Goal: Transaction & Acquisition: Purchase product/service

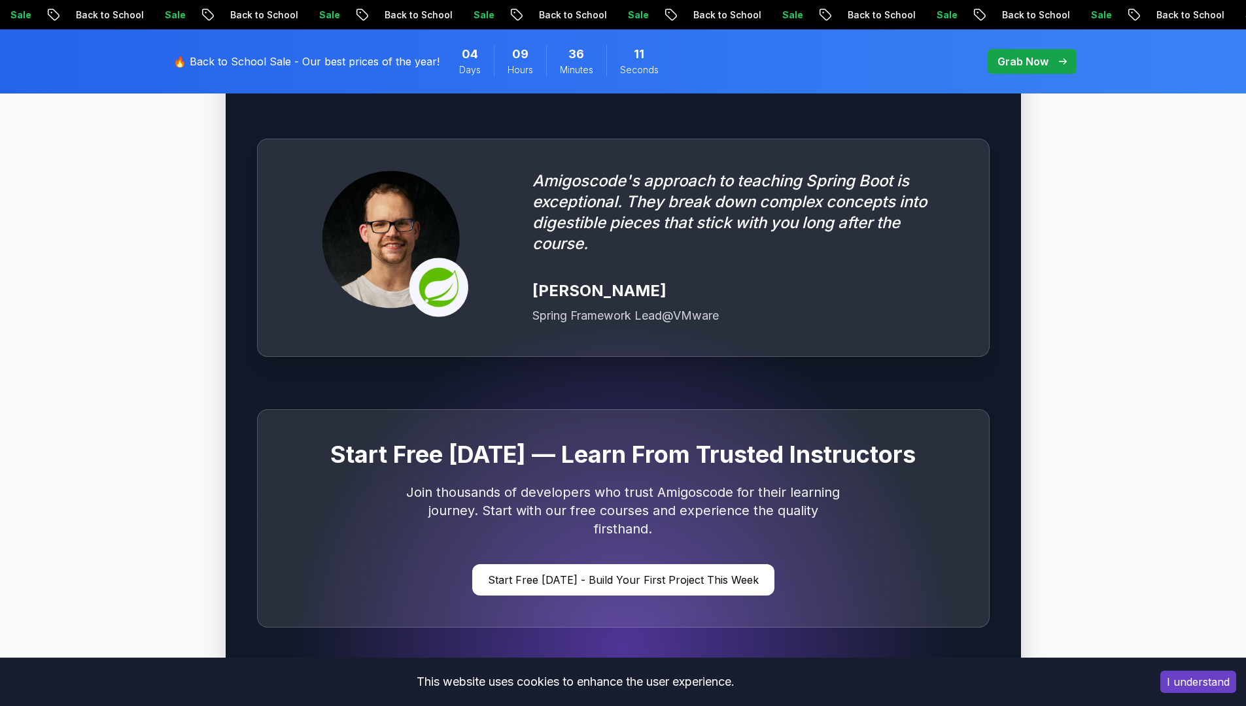
scroll to position [3678, 0]
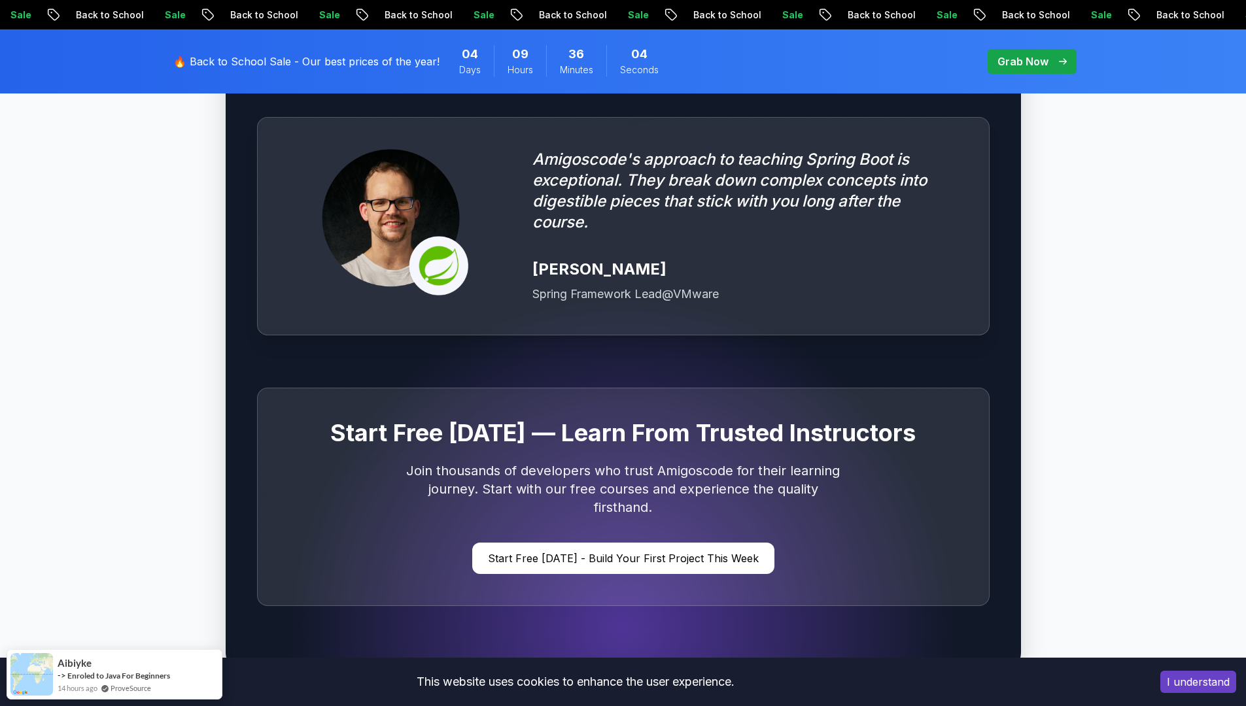
drag, startPoint x: 811, startPoint y: 233, endPoint x: 1133, endPoint y: 299, distance: 327.8
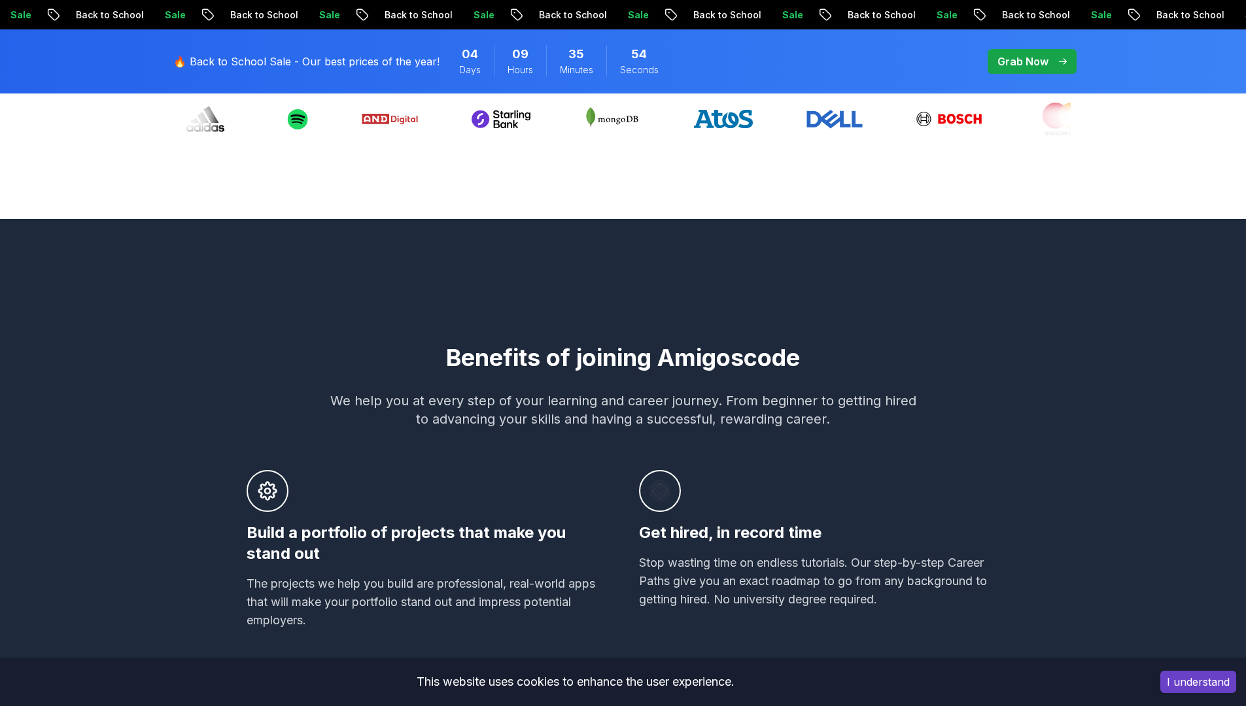
scroll to position [0, 0]
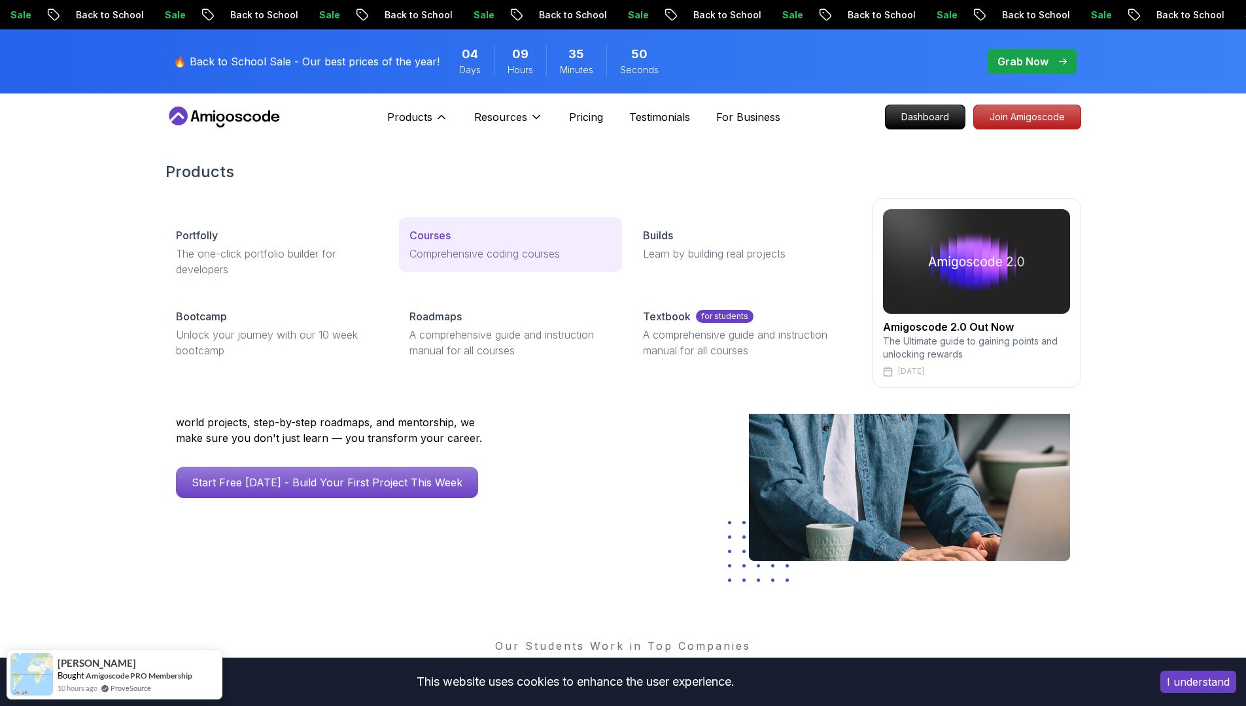
click at [446, 234] on p "Courses" at bounding box center [429, 236] width 41 height 16
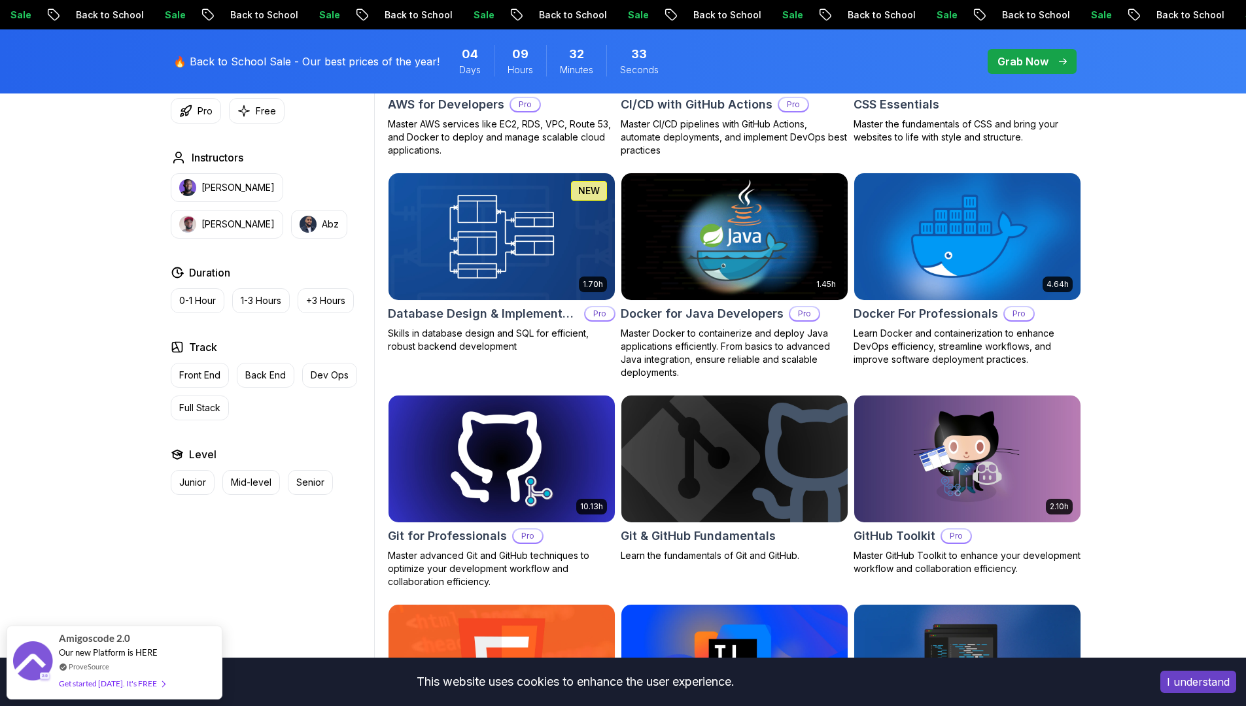
scroll to position [738, 0]
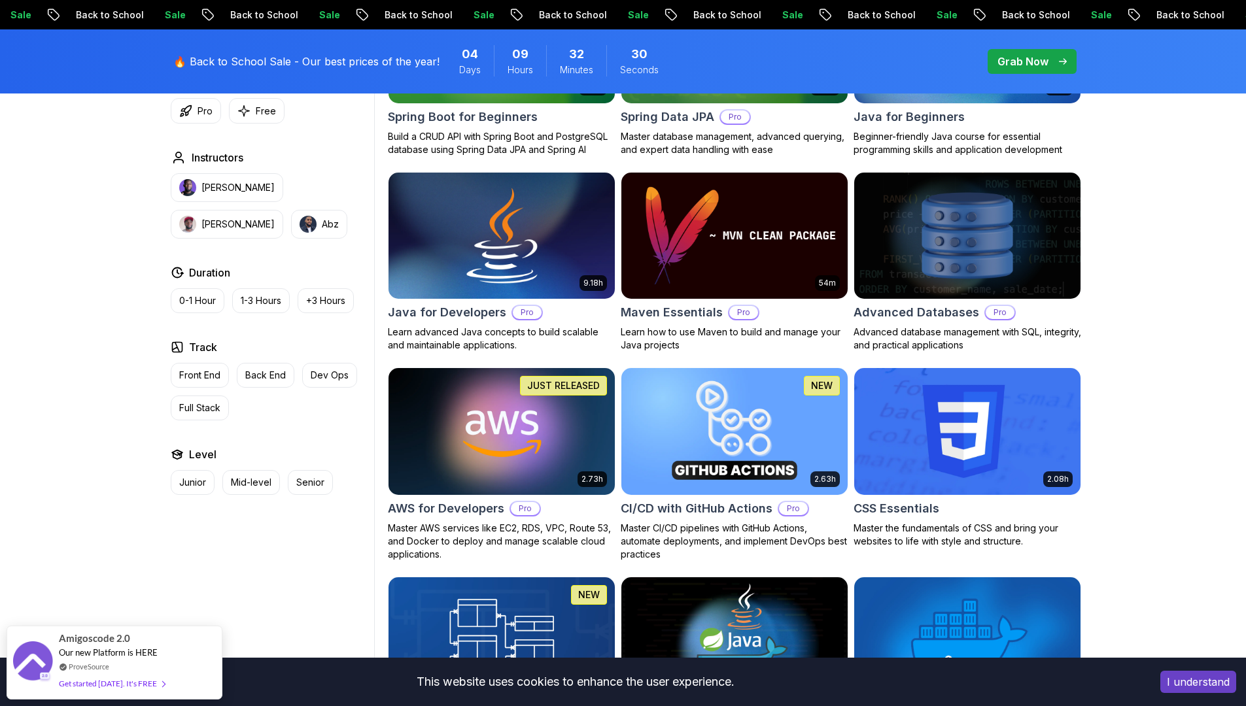
click at [483, 308] on h2 "Java for Developers" at bounding box center [447, 312] width 118 height 18
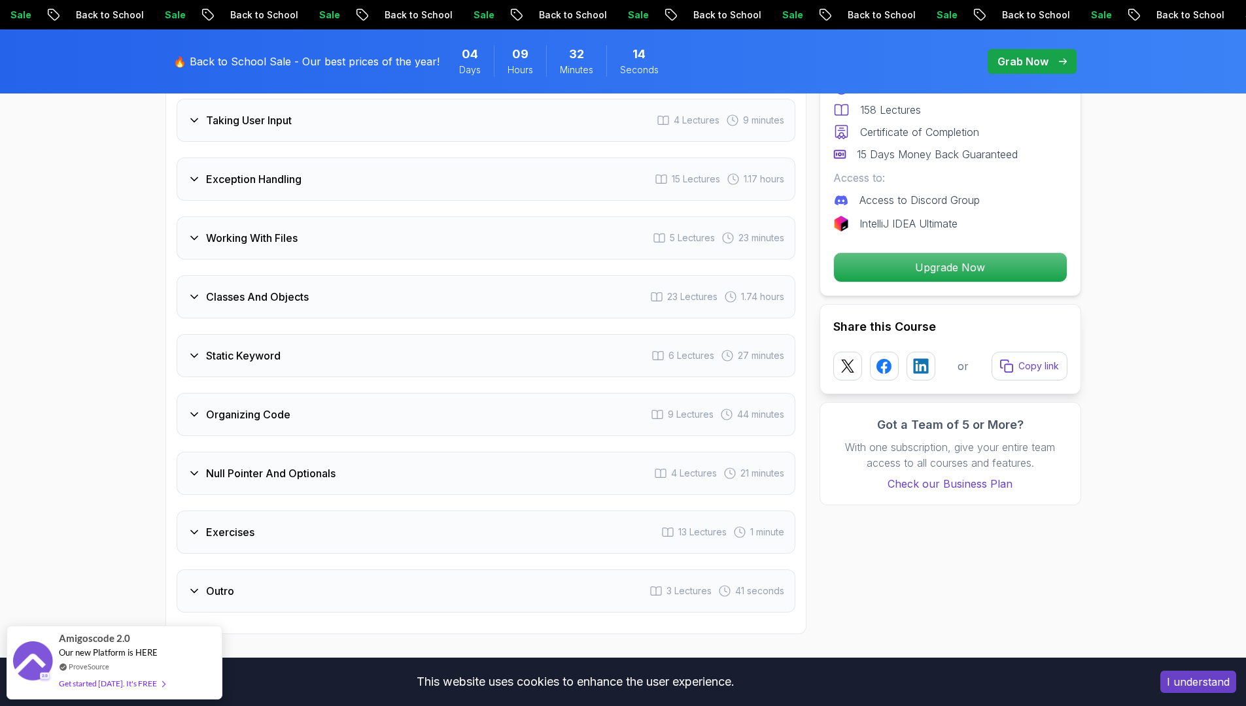
scroll to position [2329, 0]
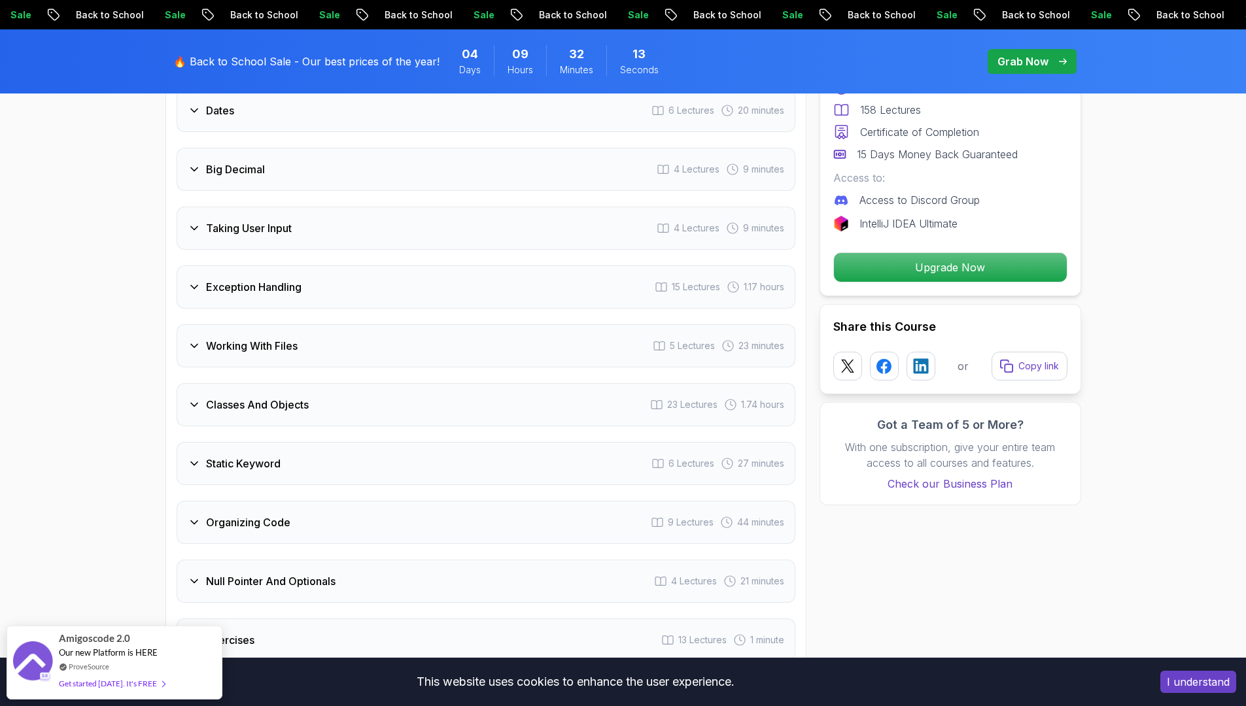
click at [479, 341] on div "Working With Files 5 Lectures 23 minutes" at bounding box center [486, 345] width 619 height 43
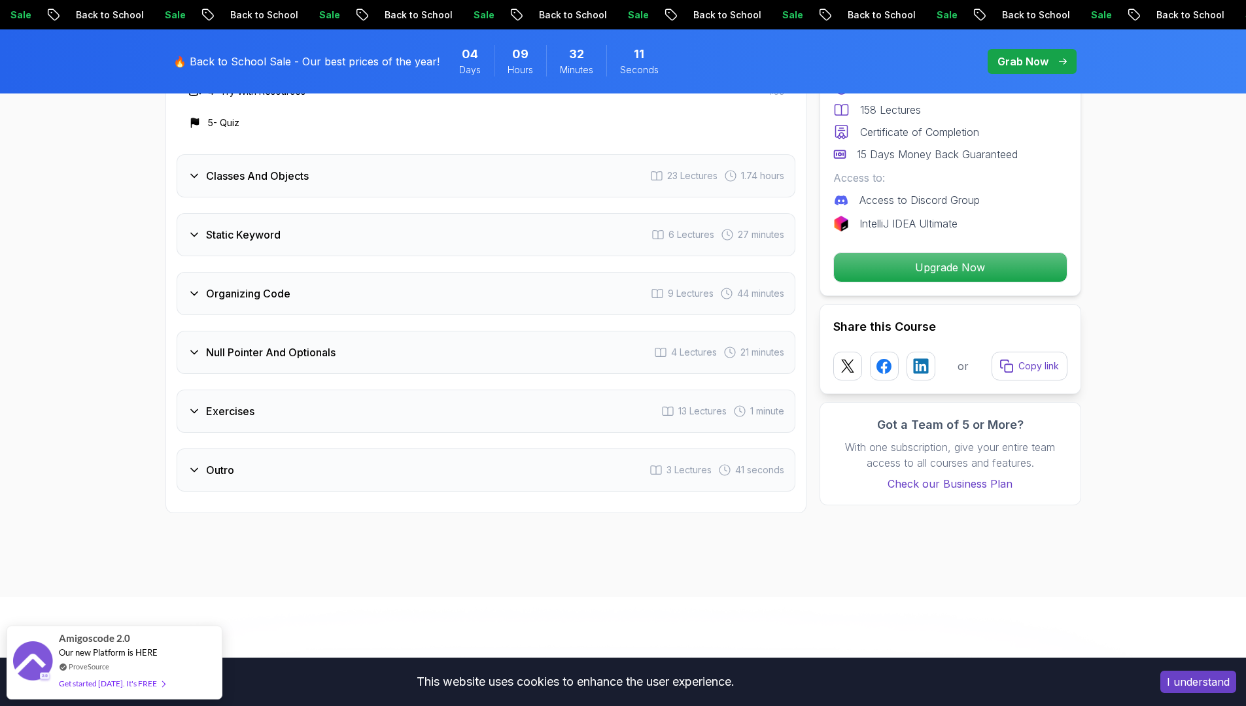
scroll to position [2641, 0]
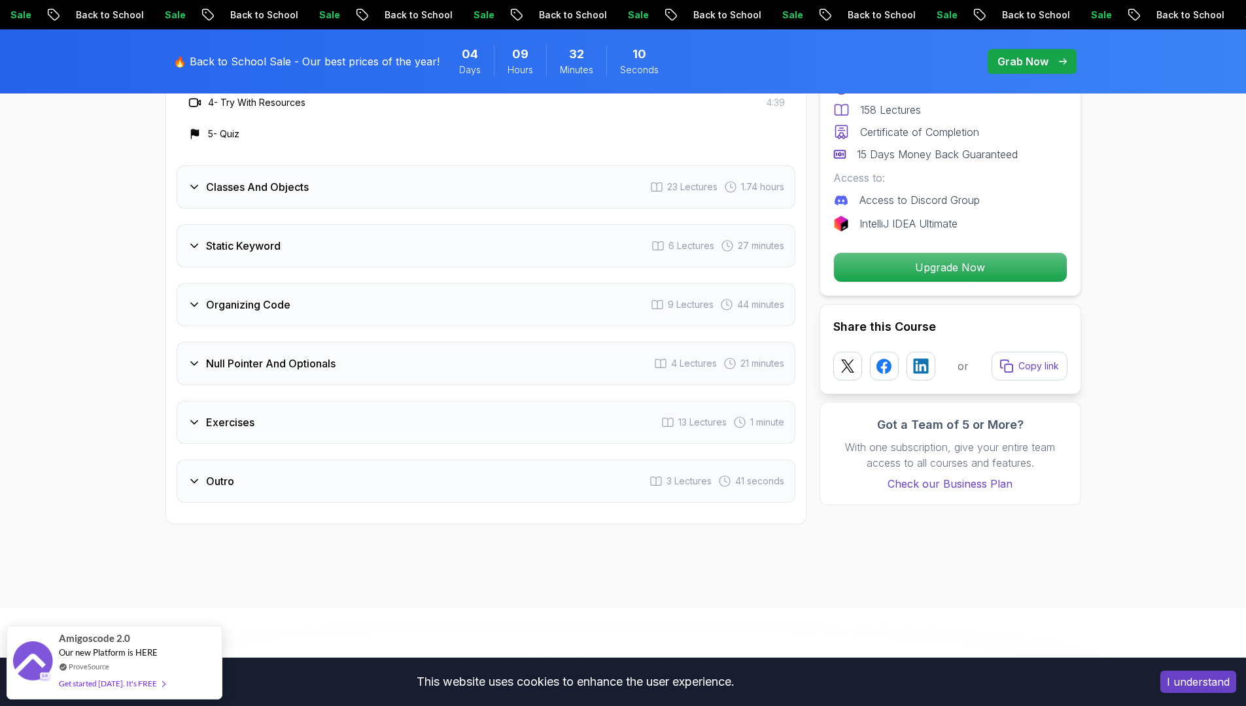
click at [511, 294] on div "Organizing Code 9 Lectures 44 minutes" at bounding box center [486, 304] width 619 height 43
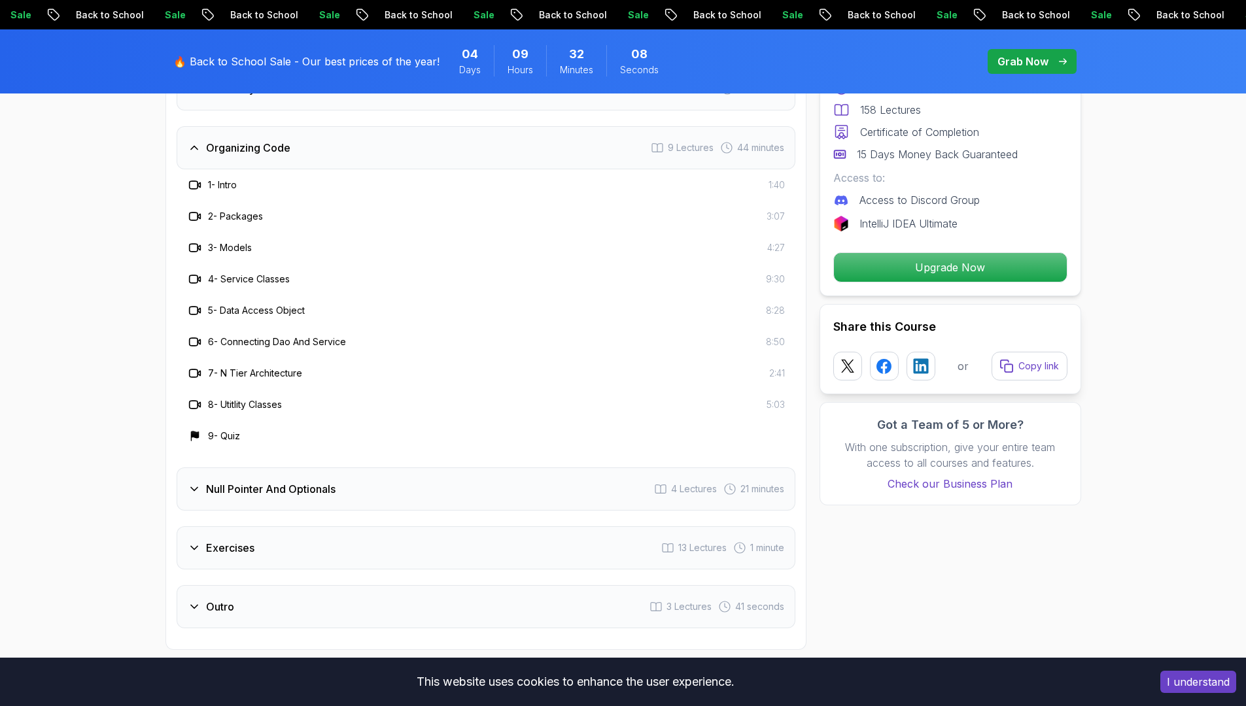
click at [553, 477] on div "Null Pointer And Optionals 4 Lectures 21 minutes" at bounding box center [486, 489] width 619 height 43
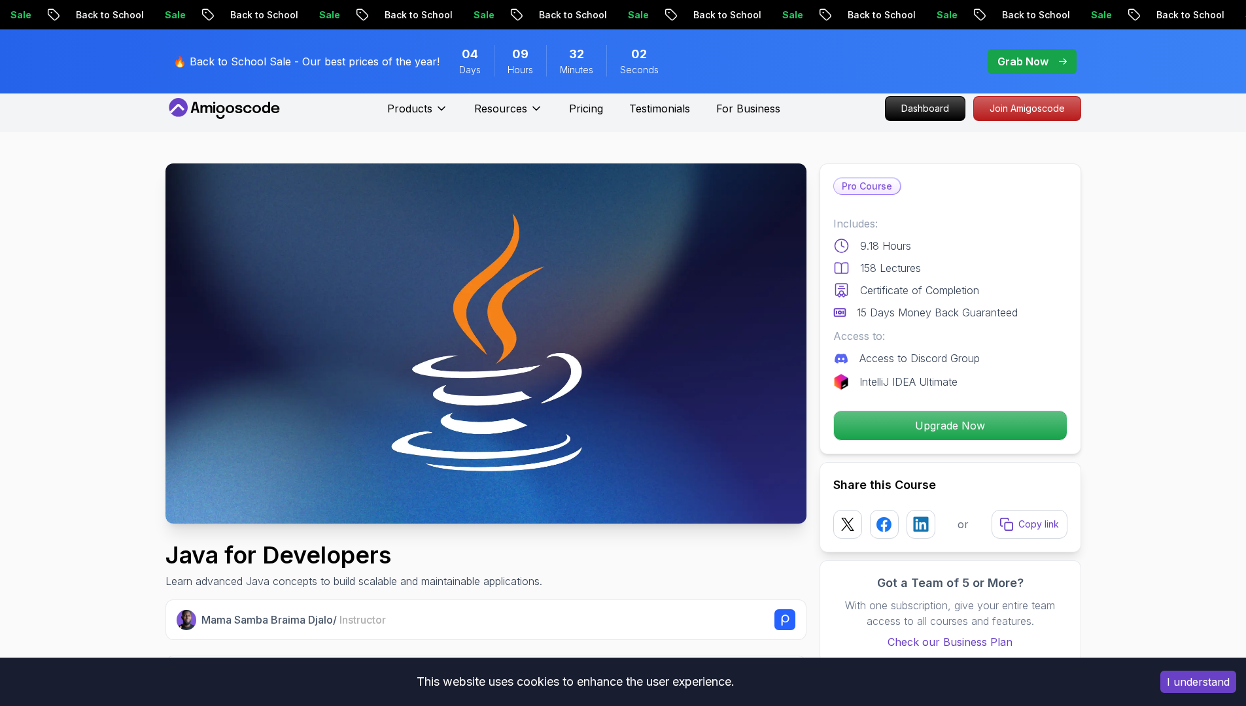
scroll to position [0, 0]
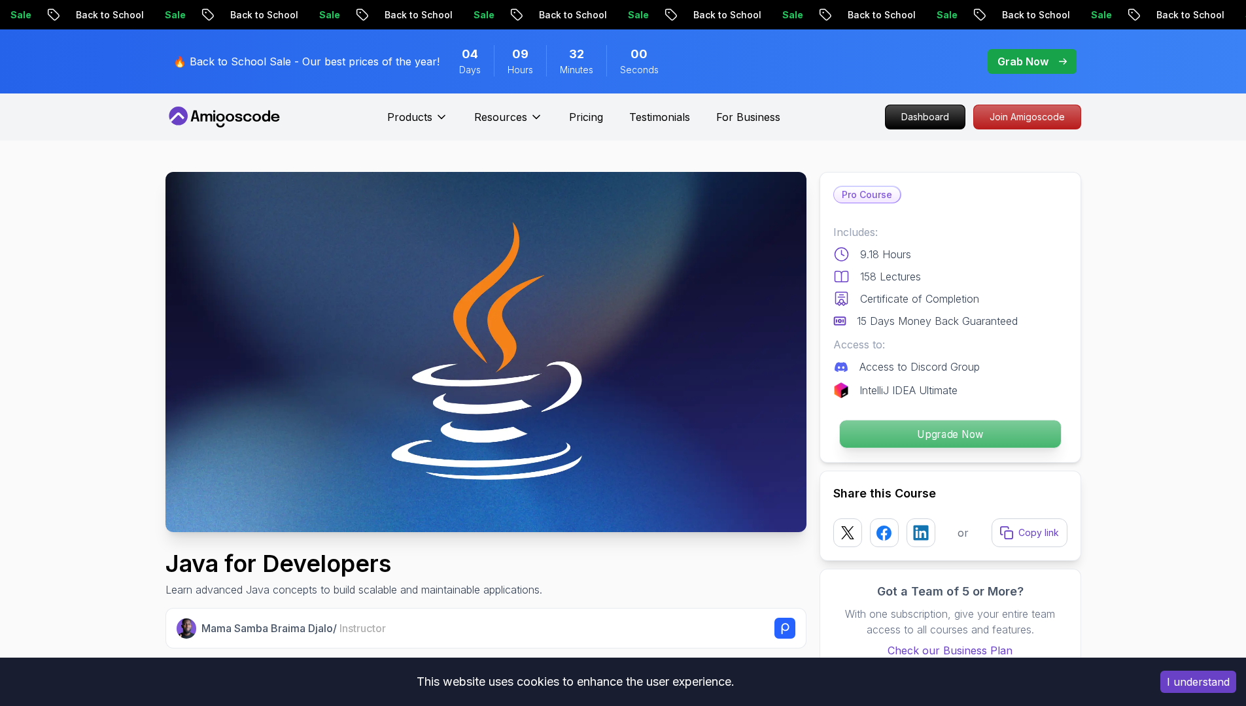
click at [927, 440] on p "Upgrade Now" at bounding box center [949, 433] width 221 height 27
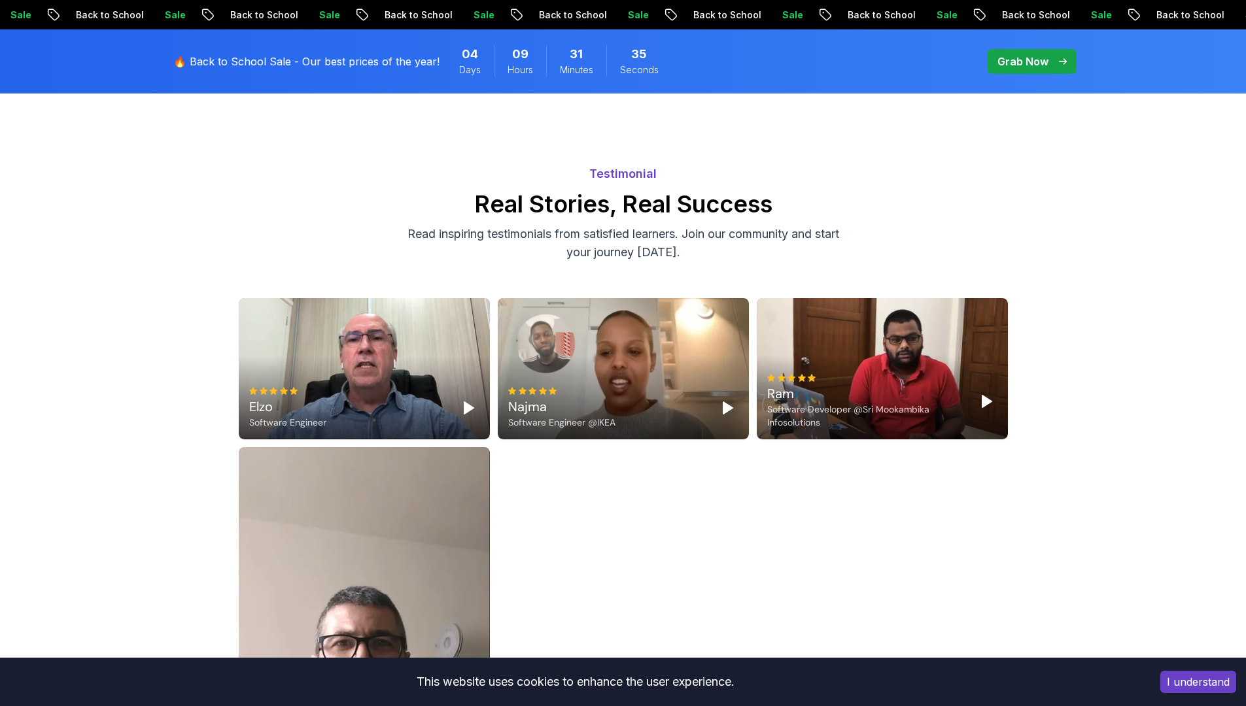
scroll to position [3923, 0]
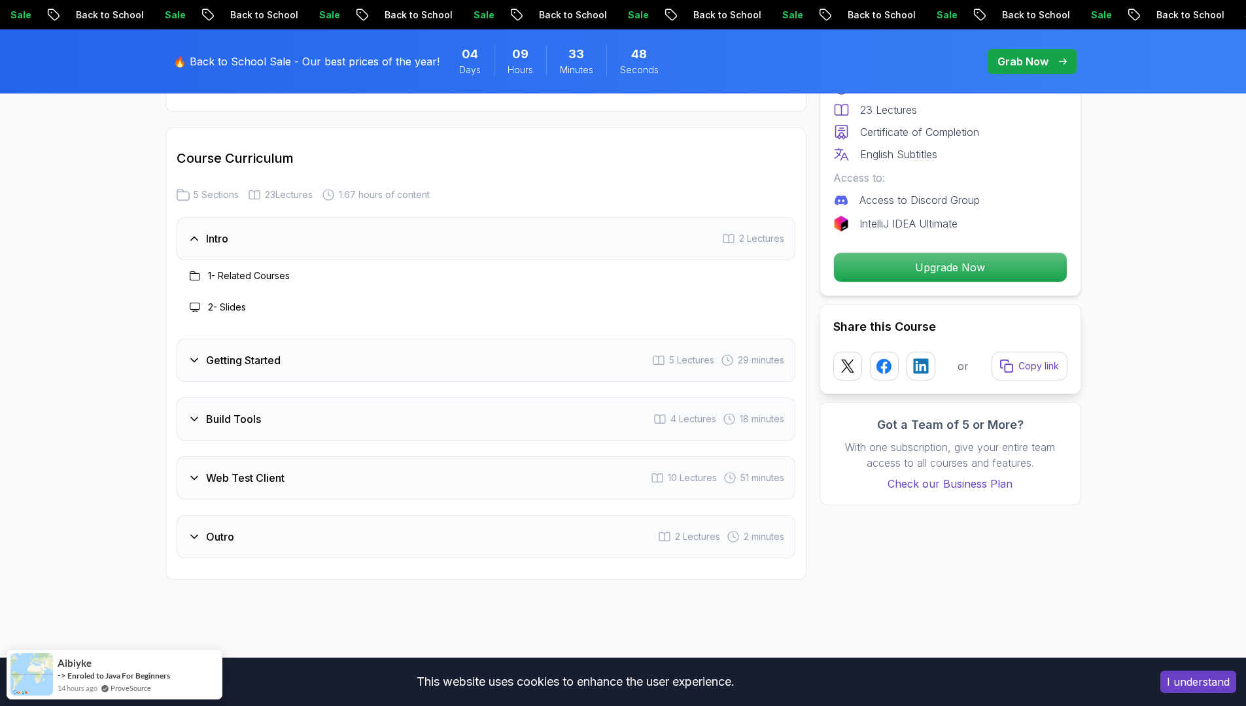
scroll to position [2186, 0]
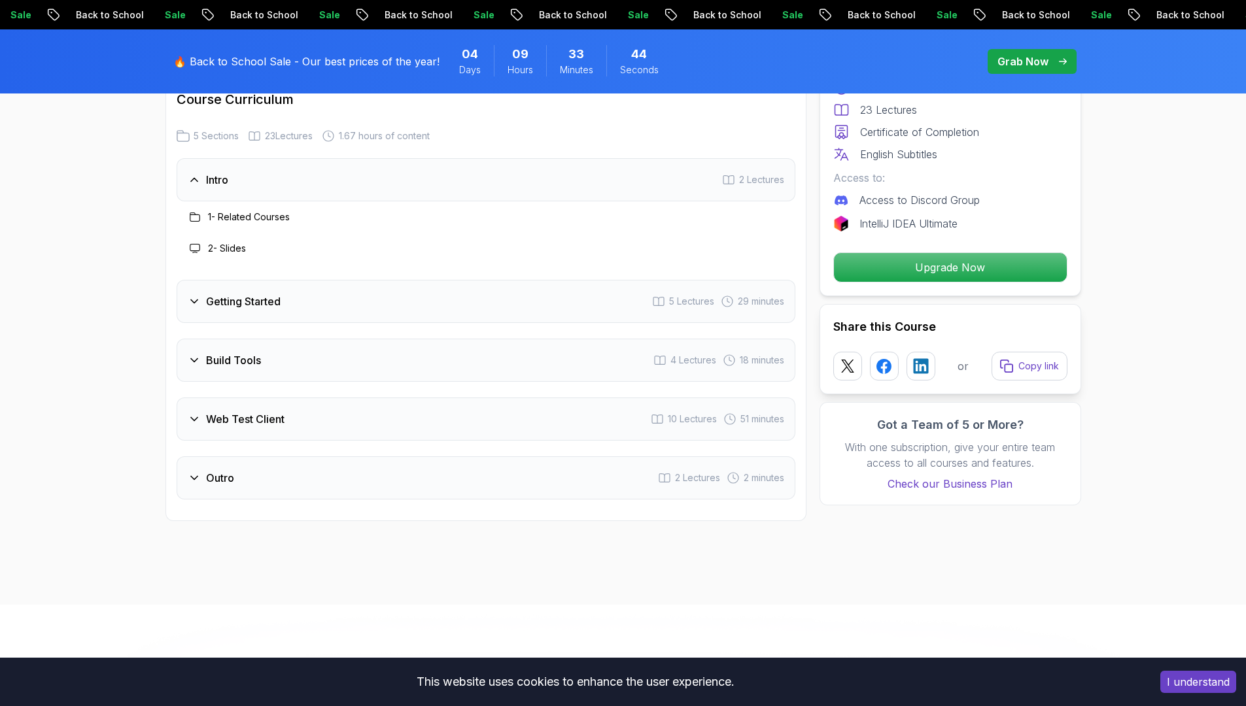
click at [207, 382] on div "Build Tools 4 Lectures 18 minutes" at bounding box center [486, 360] width 619 height 43
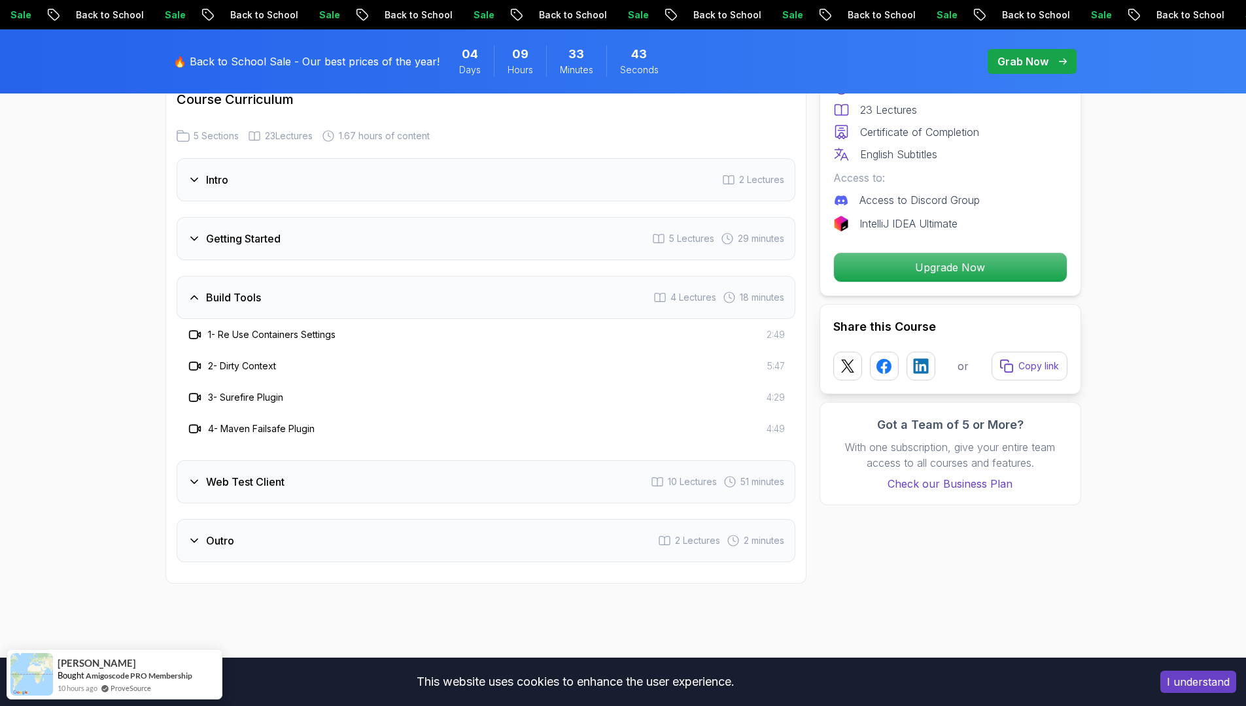
click at [191, 489] on div "Web Test Client" at bounding box center [236, 482] width 97 height 16
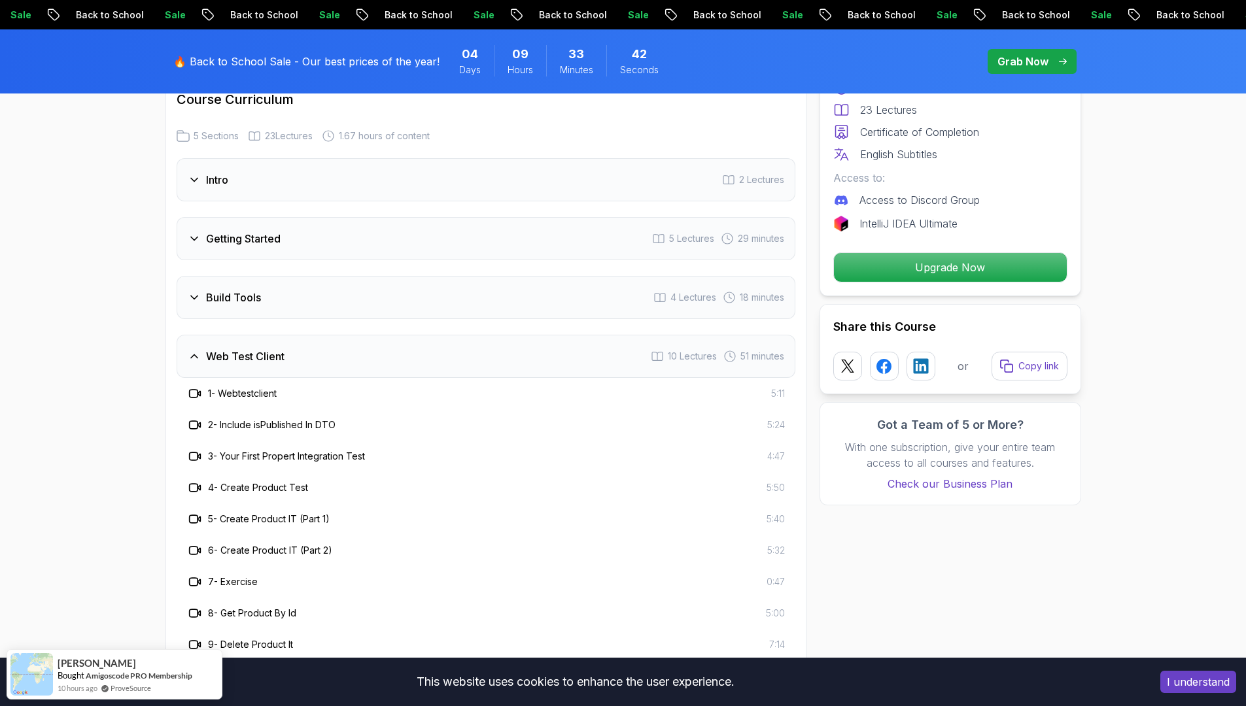
click at [197, 305] on div "Build Tools" at bounding box center [224, 298] width 73 height 16
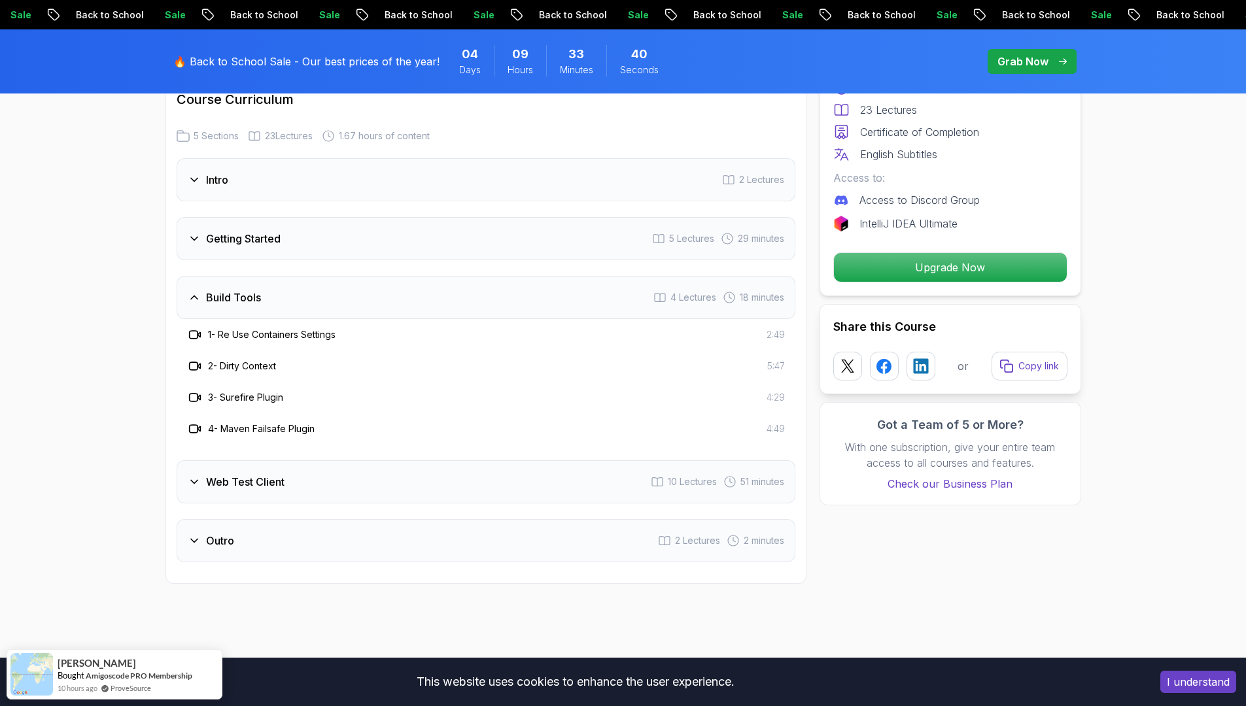
click at [195, 547] on icon at bounding box center [194, 540] width 13 height 13
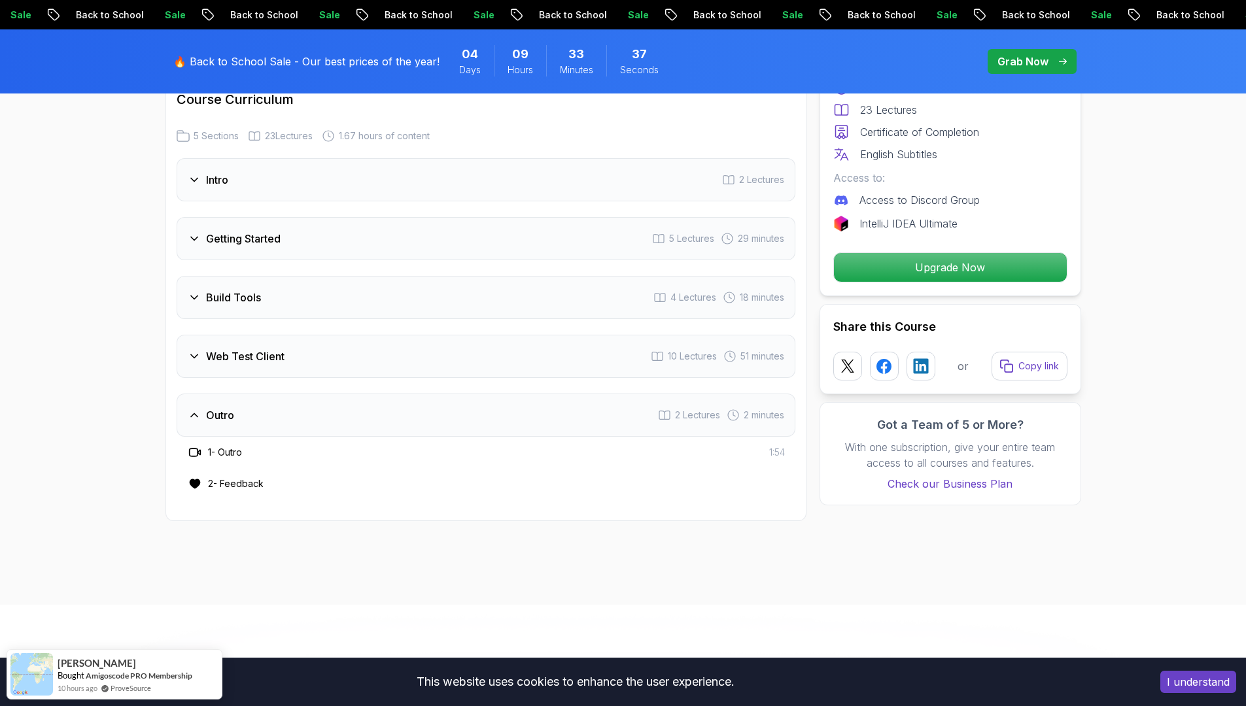
click at [214, 362] on div "Web Test Client 10 Lectures 51 minutes" at bounding box center [486, 356] width 619 height 43
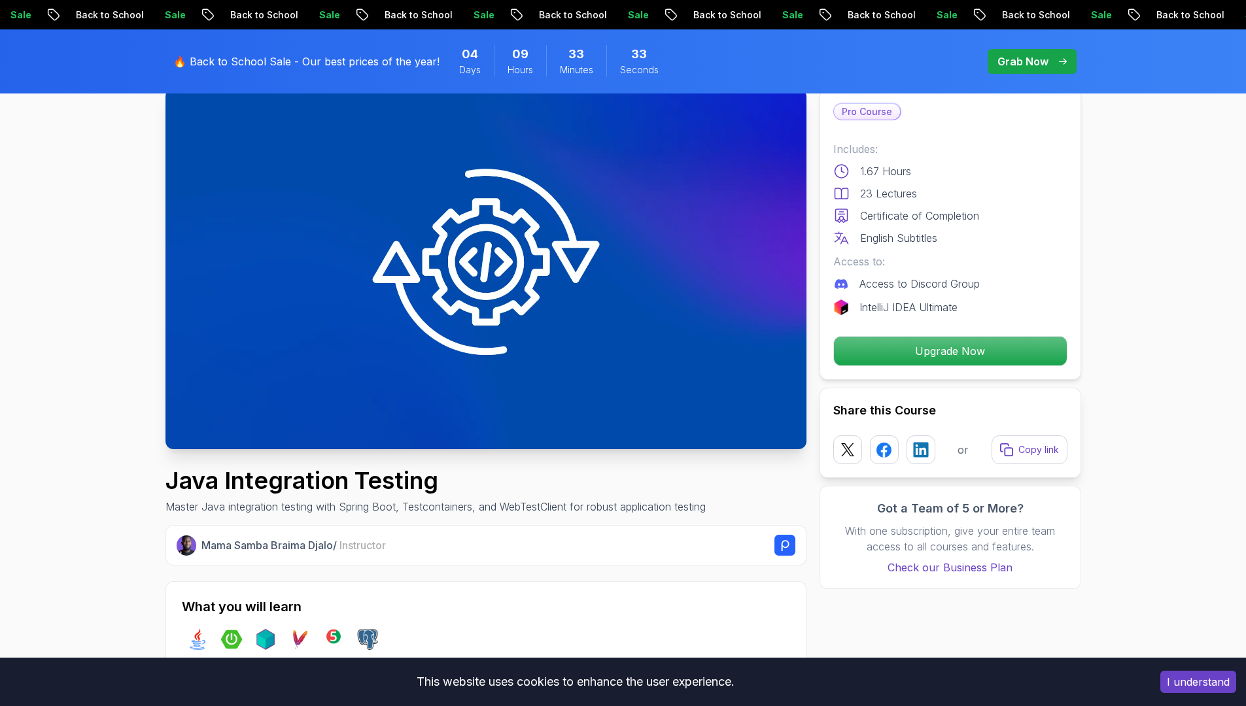
scroll to position [0, 0]
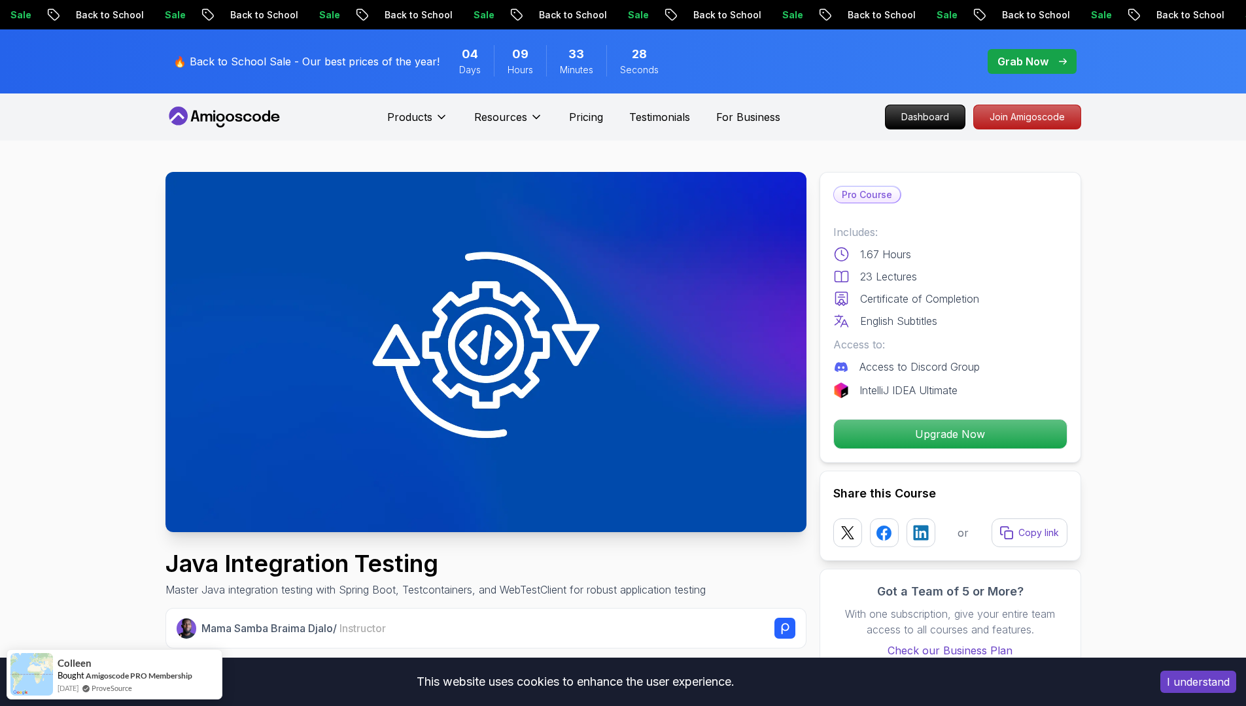
click at [203, 114] on icon at bounding box center [224, 117] width 118 height 21
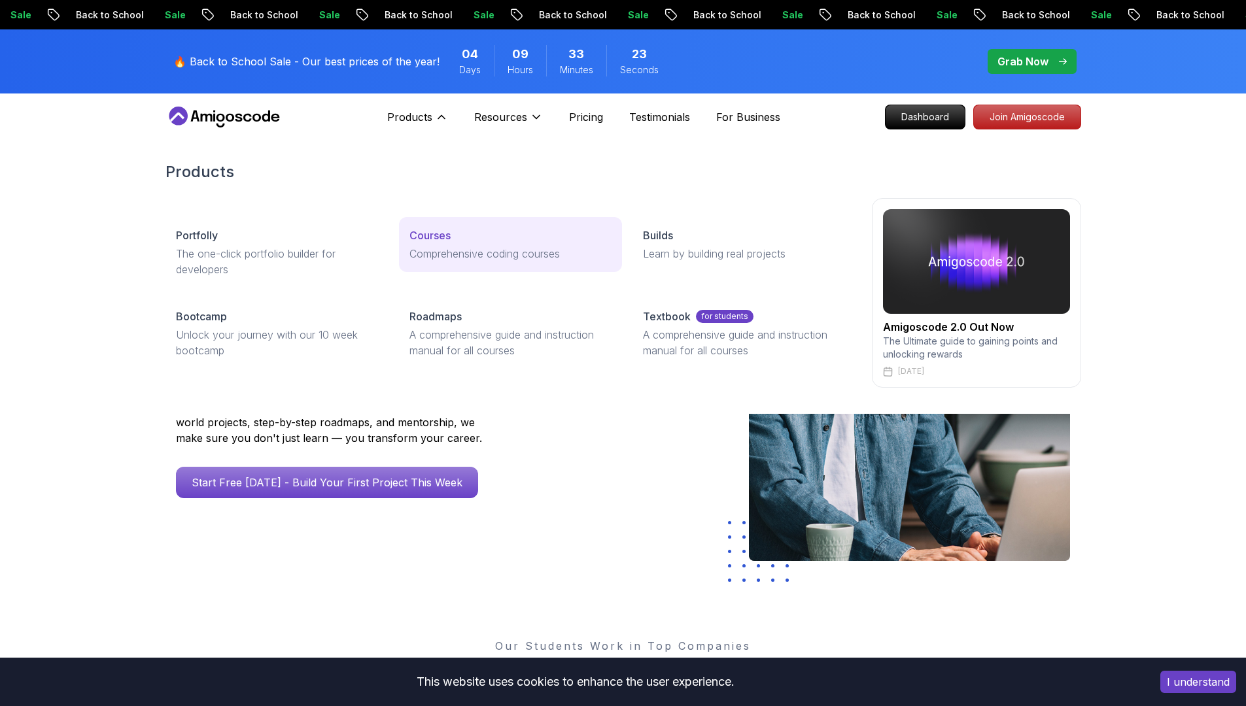
click at [473, 265] on link "Courses Comprehensive coding courses" at bounding box center [510, 244] width 223 height 55
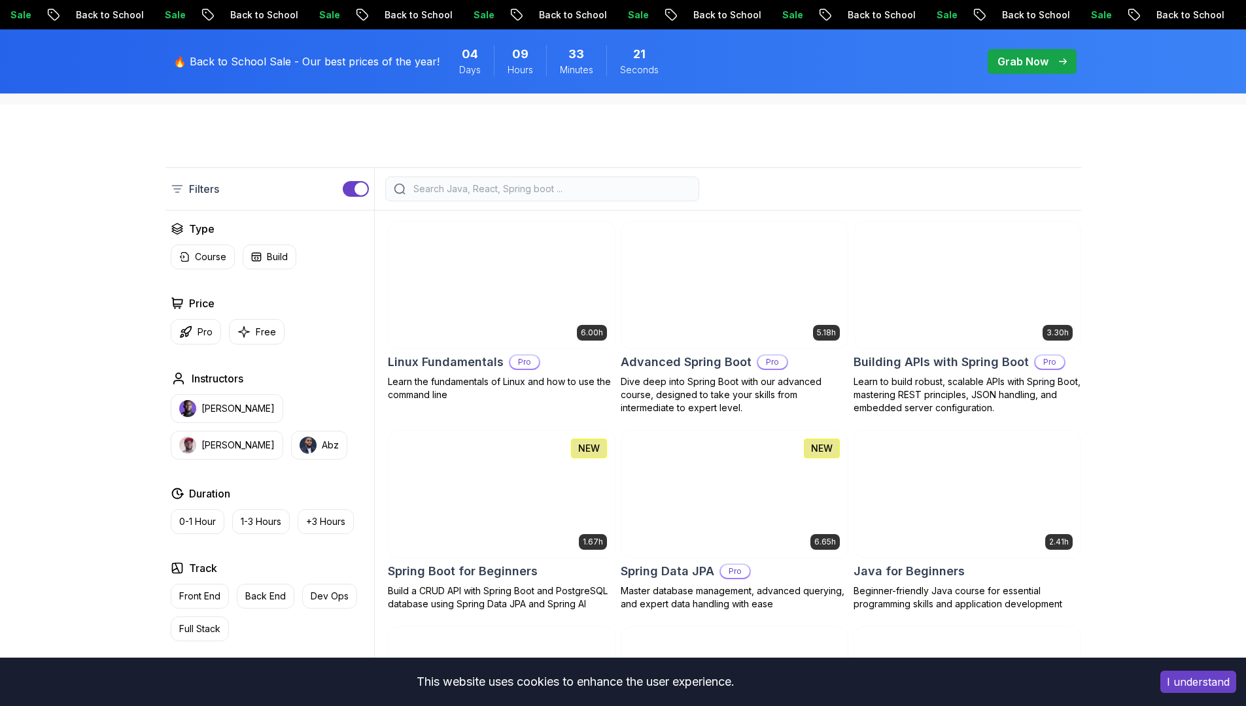
scroll to position [357, 0]
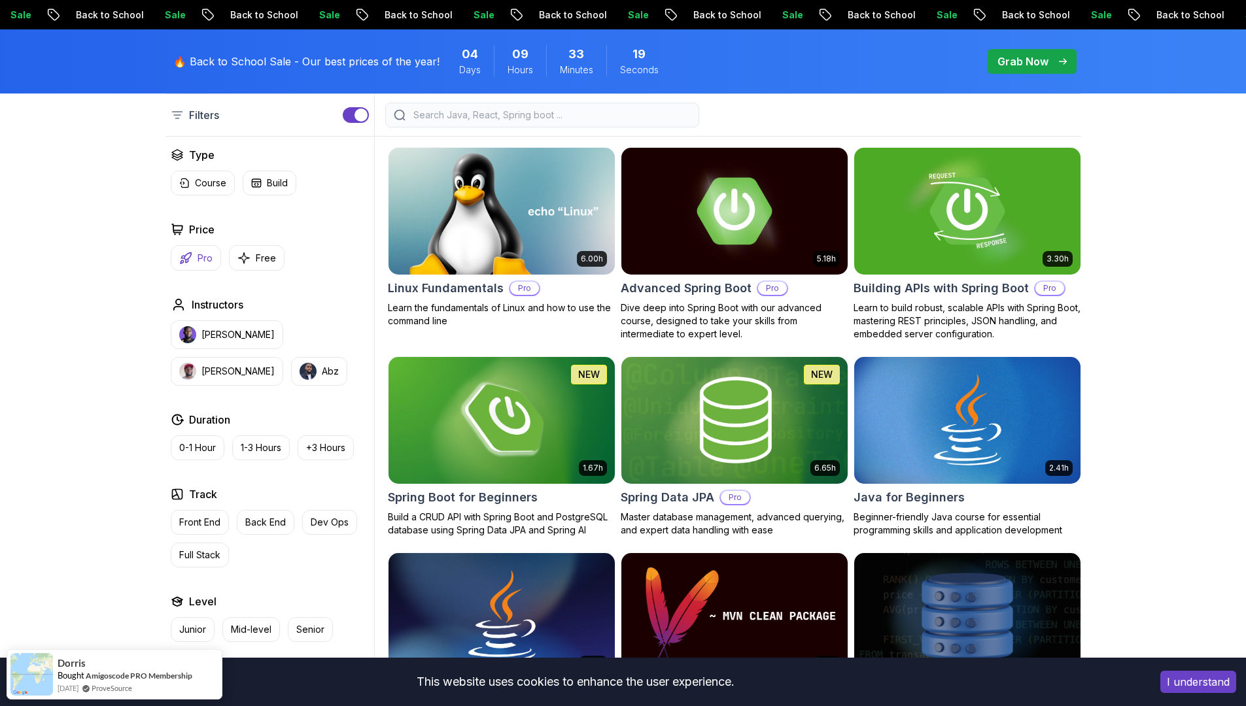
click at [201, 262] on p "Pro" at bounding box center [204, 258] width 15 height 13
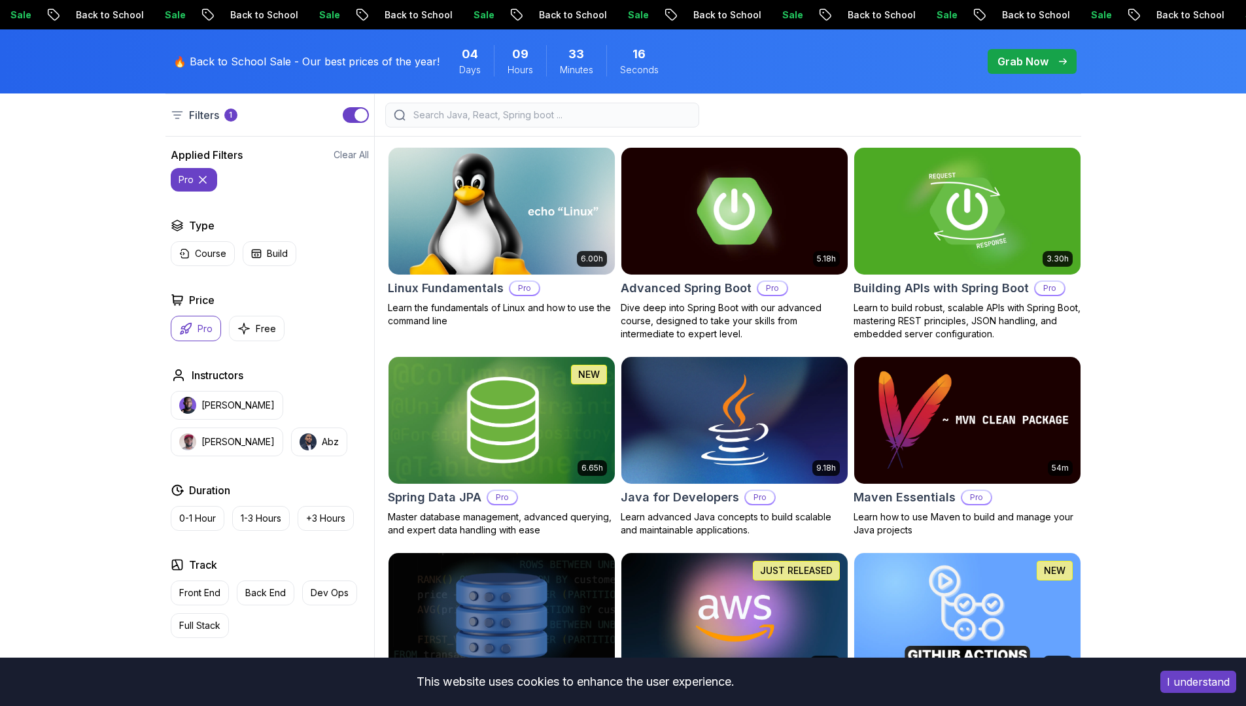
click at [1046, 65] on p "Grab Now" at bounding box center [1022, 62] width 51 height 16
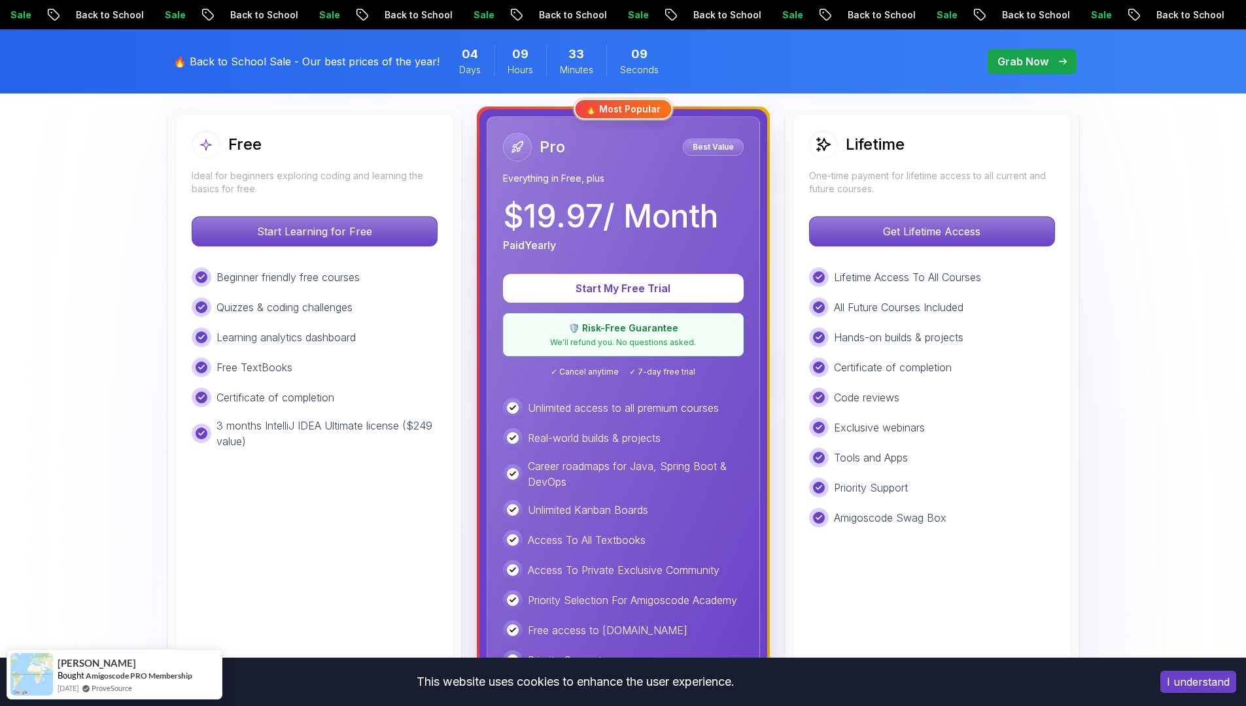
scroll to position [374, 0]
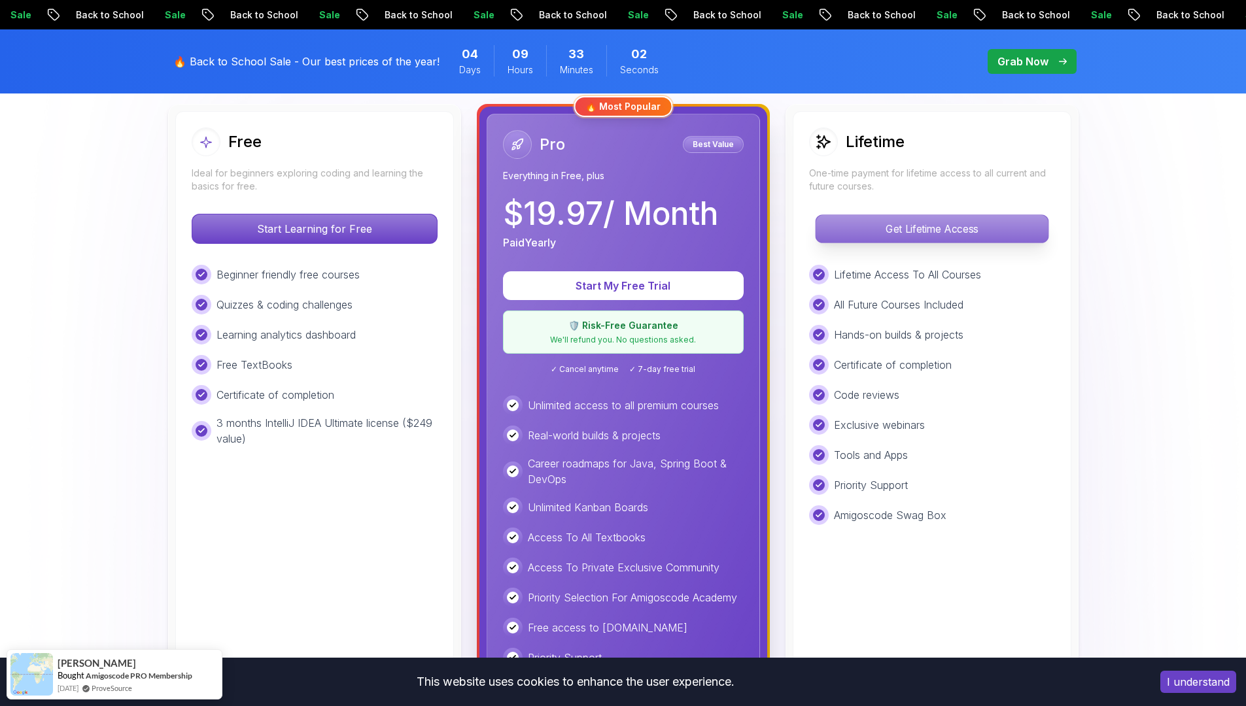
click at [903, 226] on p "Get Lifetime Access" at bounding box center [931, 228] width 232 height 27
